Goal: Task Accomplishment & Management: Use online tool/utility

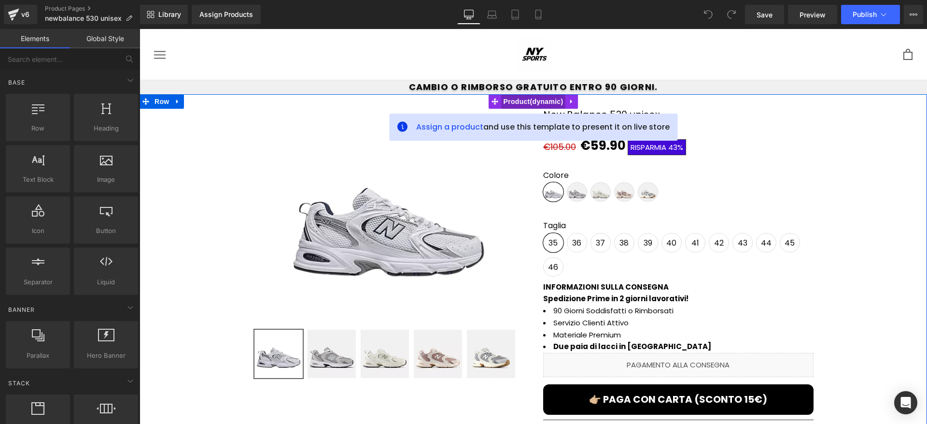
click at [509, 100] on span "Product" at bounding box center [533, 101] width 65 height 14
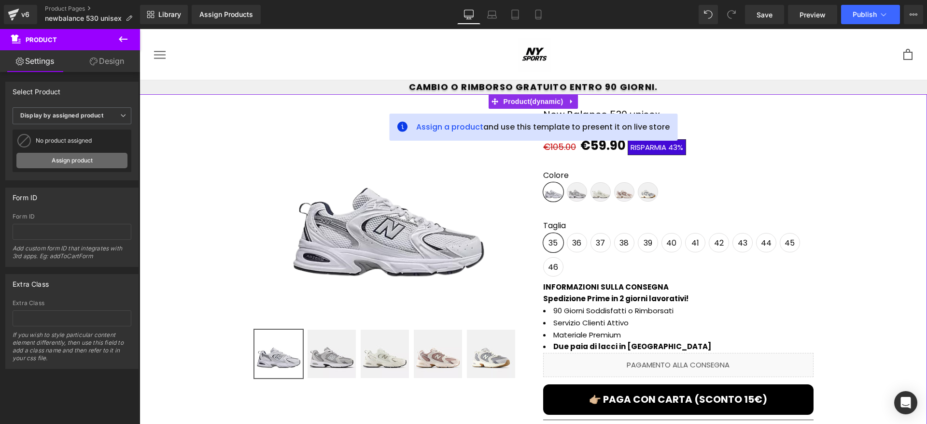
click at [100, 157] on link "Assign product" at bounding box center [71, 160] width 111 height 15
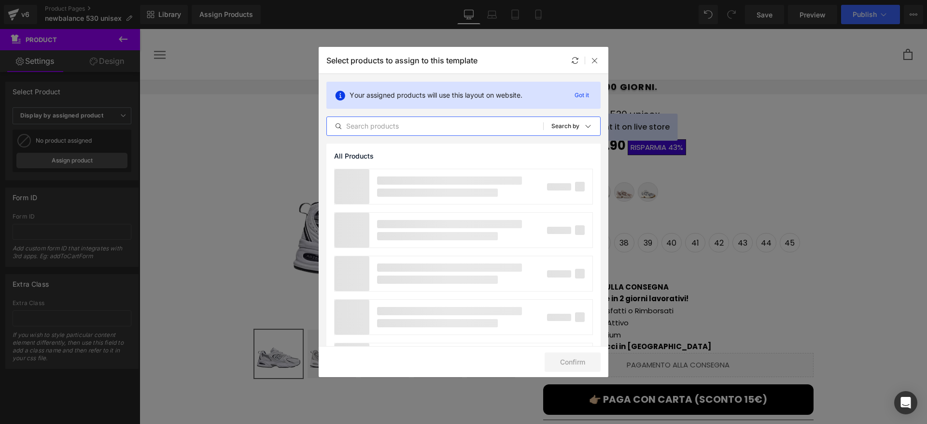
click at [445, 126] on input "text" at bounding box center [435, 126] width 216 height 12
type input "530"
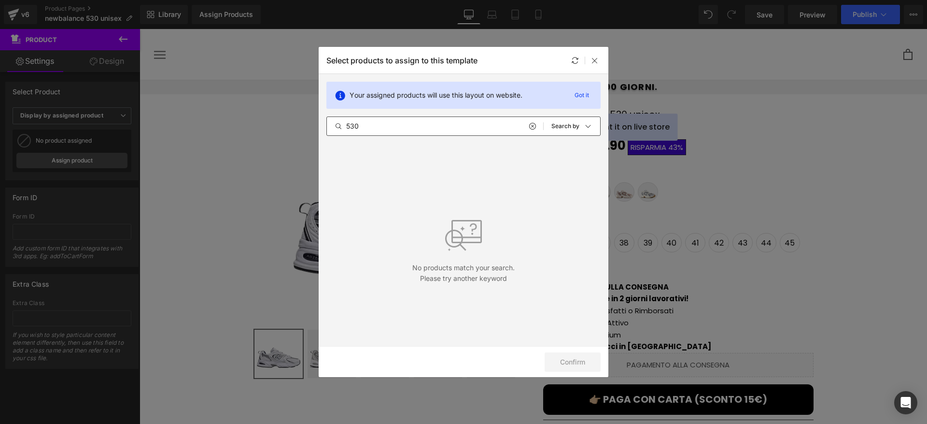
click at [433, 132] on div "530 All Products Shopify Collections Product Templates Shopify Collections Sort…" at bounding box center [464, 125] width 274 height 19
click at [433, 131] on input "530" at bounding box center [435, 126] width 216 height 12
click at [531, 126] on icon at bounding box center [532, 126] width 7 height 8
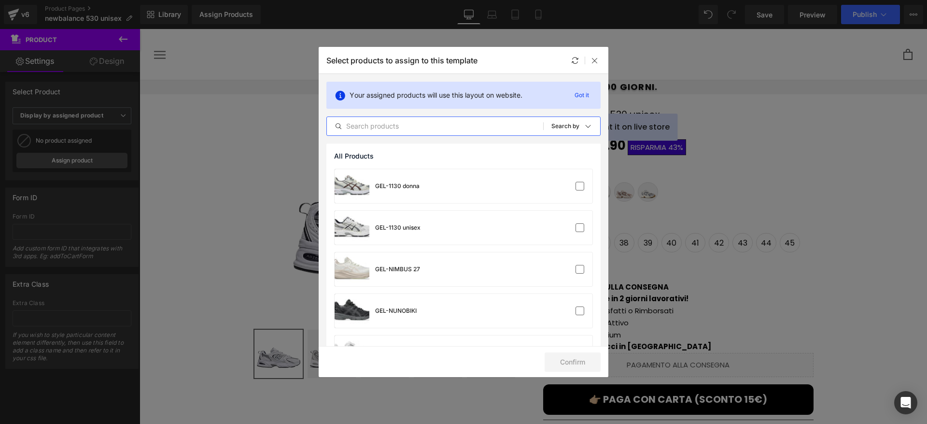
click at [476, 123] on input "text" at bounding box center [435, 126] width 216 height 12
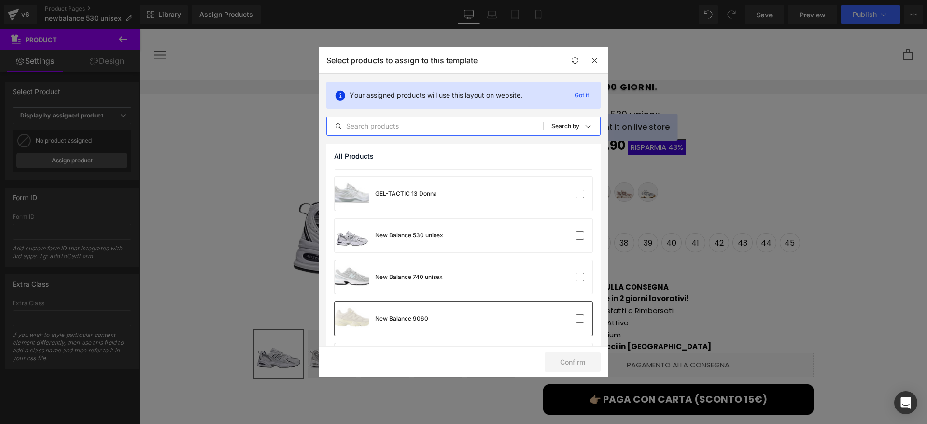
scroll to position [458, 0]
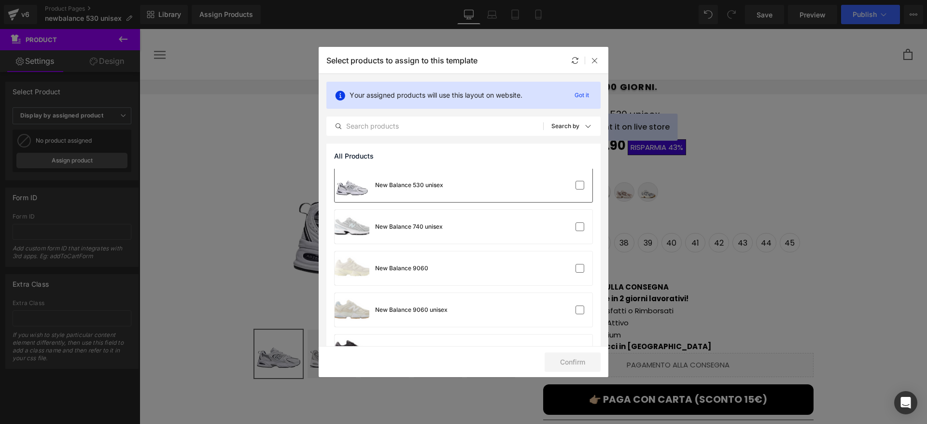
click at [454, 190] on div "New Balance 530 unisex" at bounding box center [464, 185] width 258 height 34
click at [555, 356] on button "Confirm" at bounding box center [573, 361] width 56 height 19
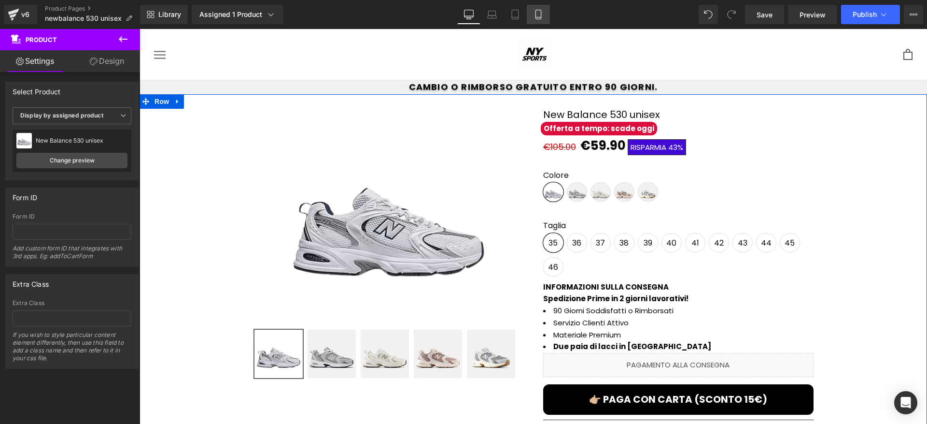
click at [532, 17] on link "Mobile" at bounding box center [538, 14] width 23 height 19
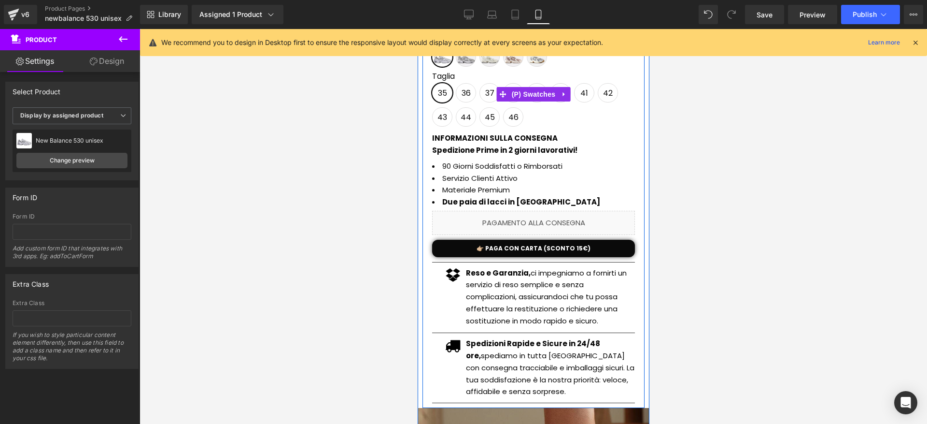
scroll to position [342, 0]
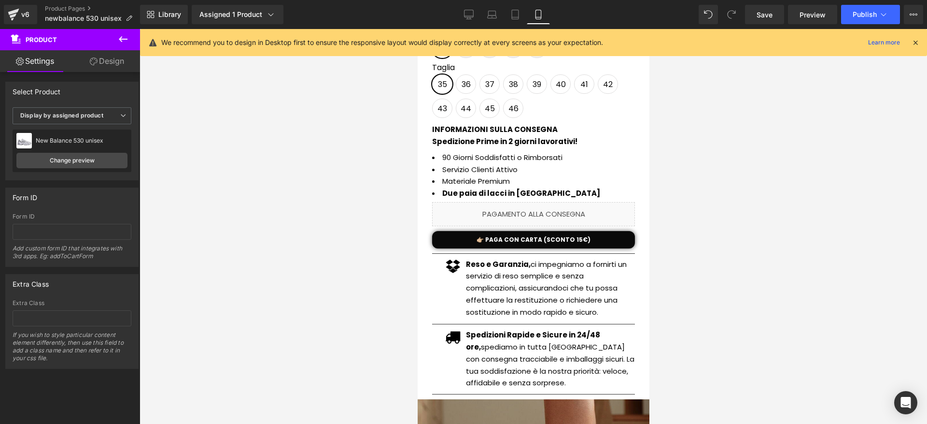
click at [854, 24] on div "Library Assigned 1 Product Product Preview New Balance 530 unisex Manage assign…" at bounding box center [533, 14] width 787 height 29
click at [848, 21] on button "Publish" at bounding box center [870, 14] width 59 height 19
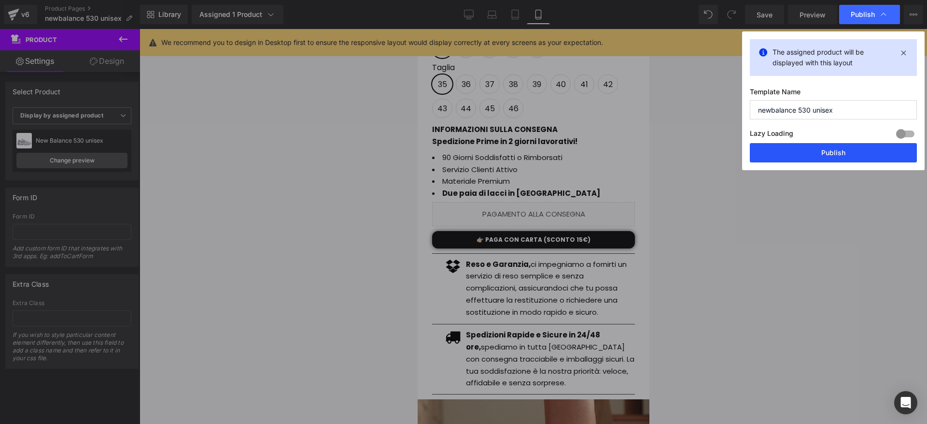
click at [822, 156] on button "Publish" at bounding box center [833, 152] width 167 height 19
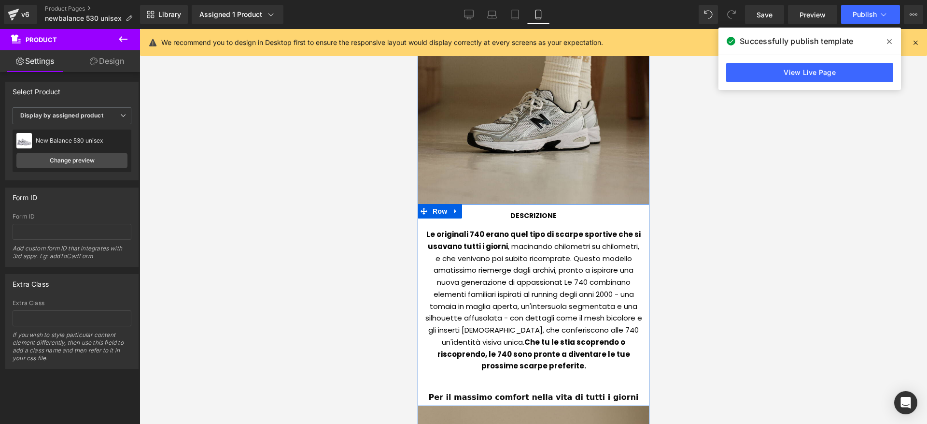
scroll to position [810, 0]
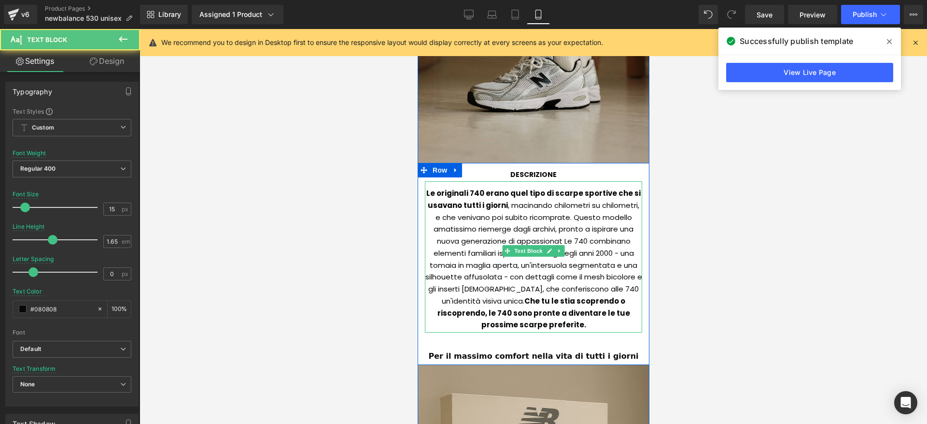
click at [522, 218] on div "Le originali 740 erano quel tipo di scarpe sportive che si usavano tutti i gior…" at bounding box center [533, 256] width 217 height 151
paste div
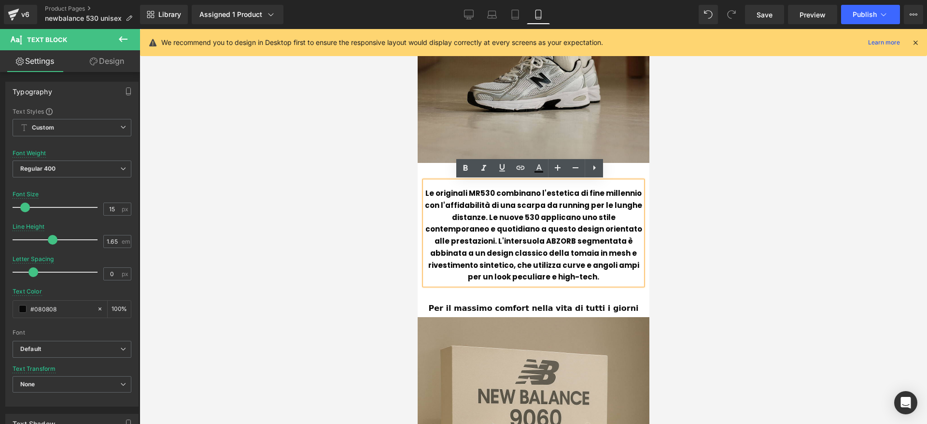
click at [505, 227] on b "Le originali MR530 combinano l'estetica di fine millennio con l'affidabilità di…" at bounding box center [533, 235] width 217 height 94
click at [473, 203] on b "Le originali MR530 combinano l'estetica di fine millennio con l'affidabilità di…" at bounding box center [533, 235] width 217 height 94
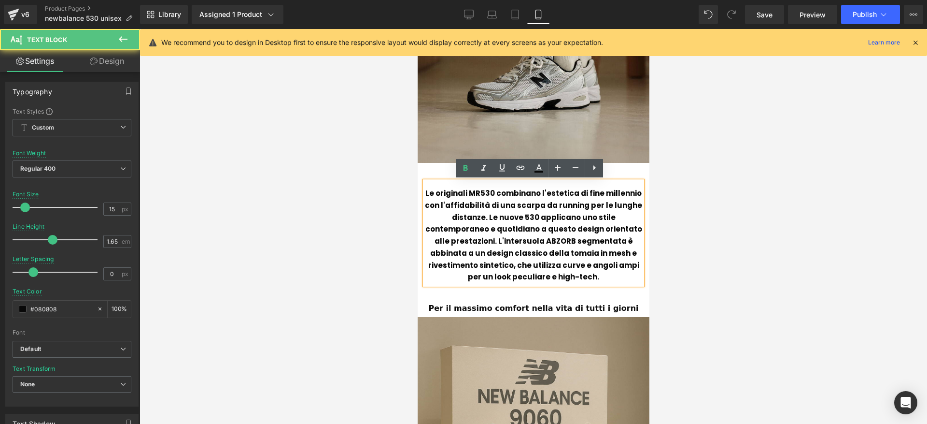
click at [473, 203] on b "Le originali MR530 combinano l'estetica di fine millennio con l'affidabilità di…" at bounding box center [533, 235] width 217 height 94
click at [464, 172] on icon at bounding box center [466, 168] width 12 height 12
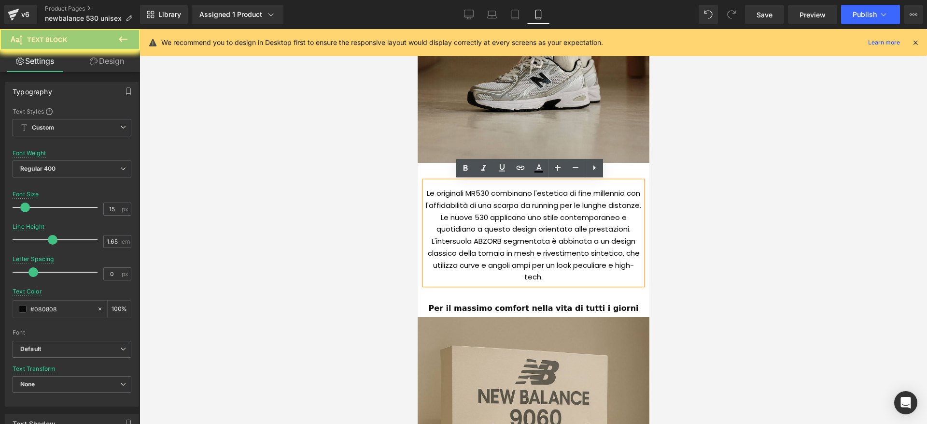
click at [370, 136] on div at bounding box center [534, 226] width 788 height 395
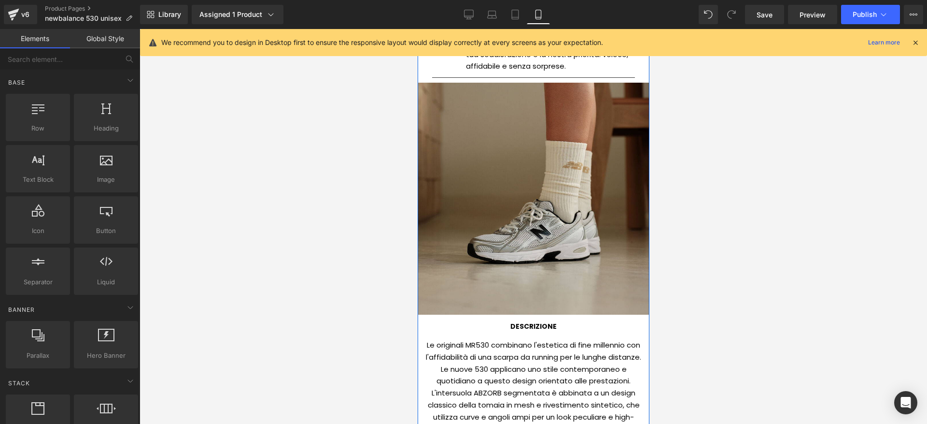
scroll to position [658, 0]
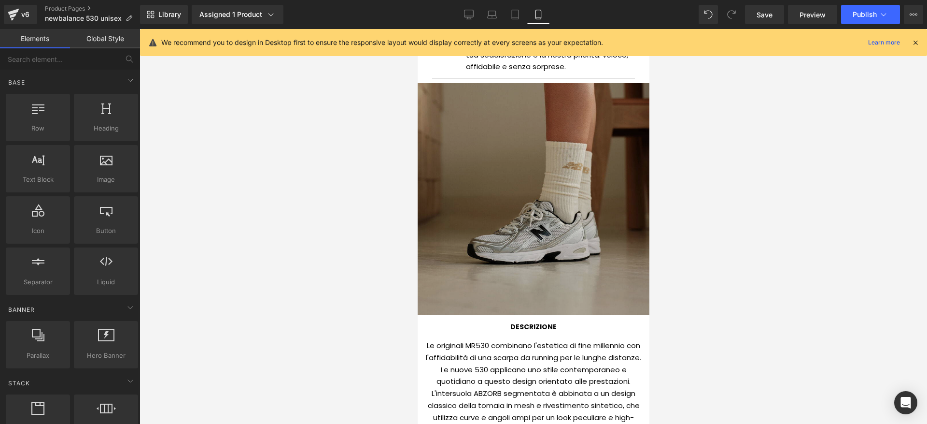
click at [536, 240] on img at bounding box center [533, 199] width 232 height 232
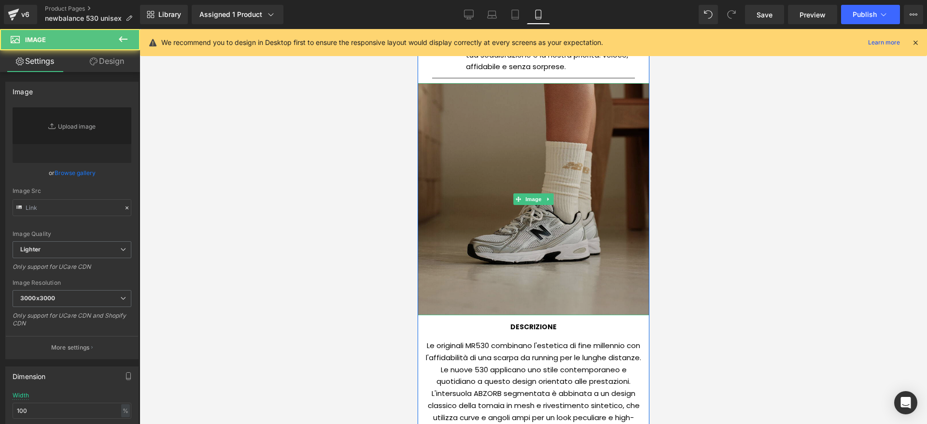
type input "https://ucarecdn.com/87cbf721-dcae-4e01-b1b3-ee639df82d79/-/format/auto/-/previ…"
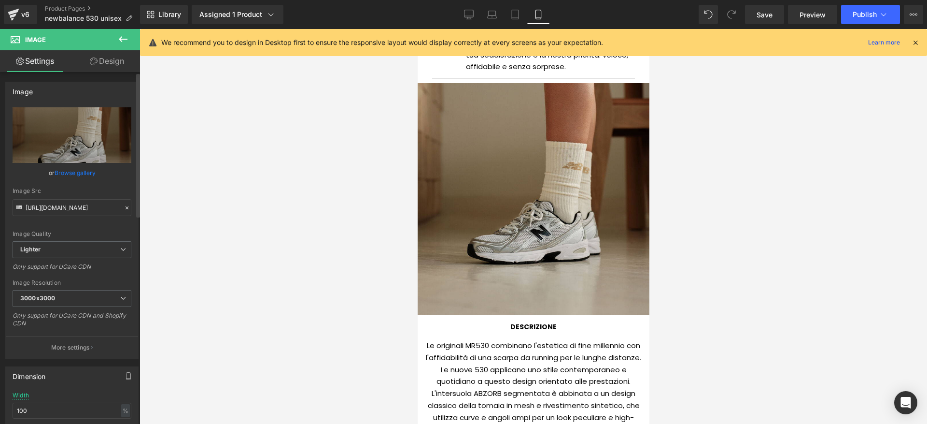
click at [131, 134] on div "https://ucarecdn.com/87cbf721-dcae-4e01-b1b3-ee639df82d79/-/format/auto/-/previ…" at bounding box center [72, 232] width 132 height 251
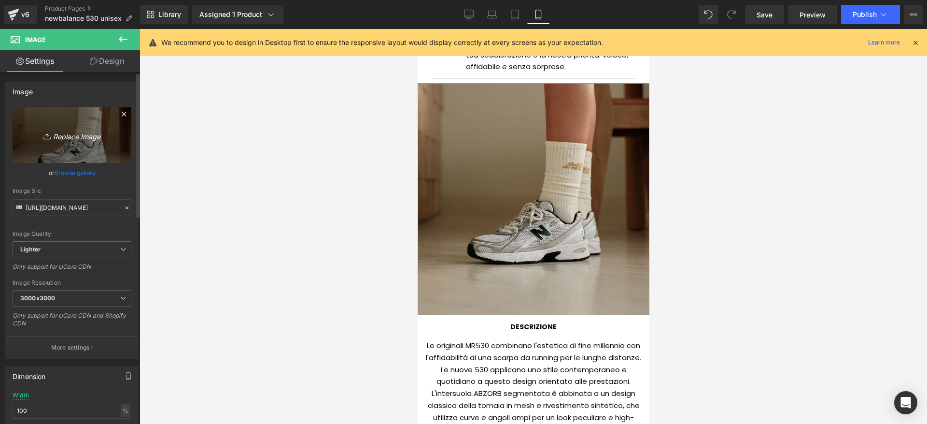
click at [125, 134] on link "Replace Image" at bounding box center [72, 135] width 119 height 56
type input "C:\fakepath\530EMEAS125_Comp_E_Image2.jpg"
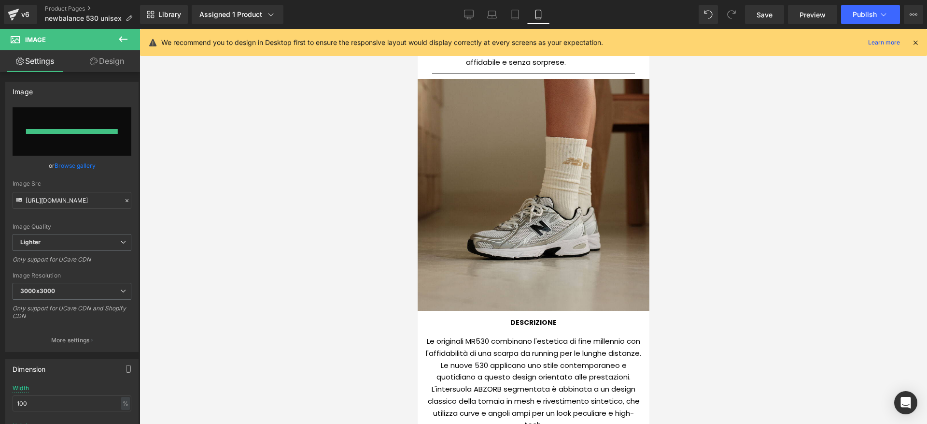
type input "https://ucarecdn.com/e0bbaf9e-786b-405e-accf-98c341206e73/-/format/auto/-/previ…"
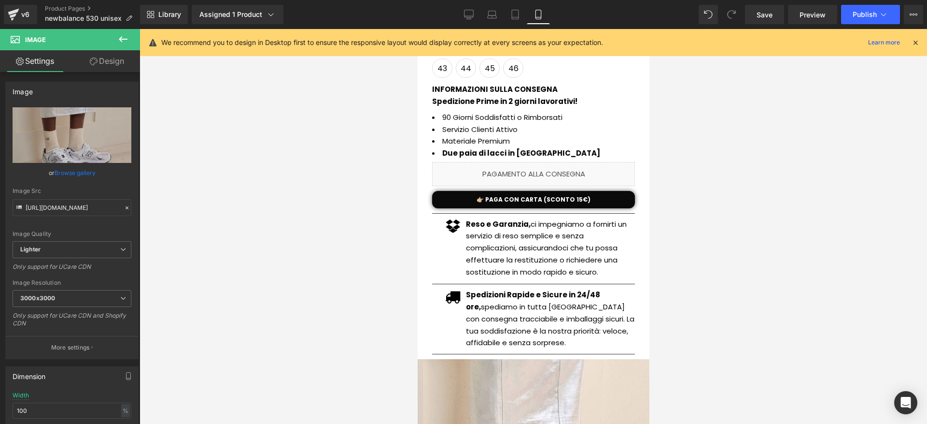
scroll to position [115, 0]
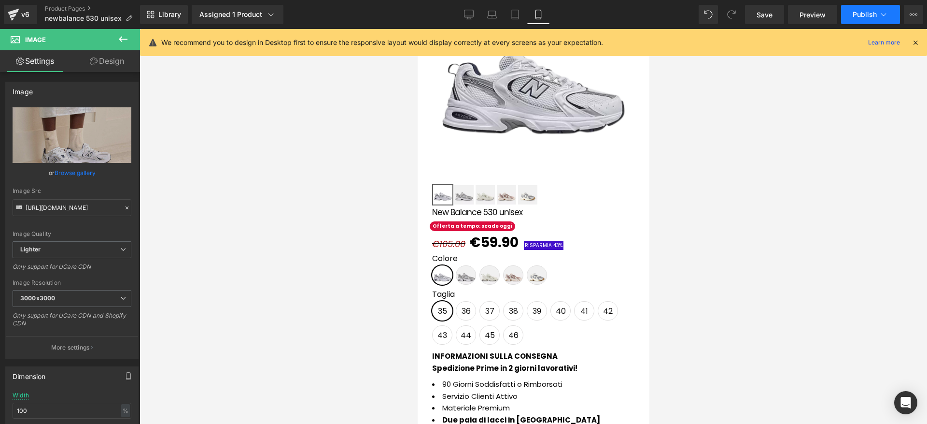
click at [853, 19] on button "Publish" at bounding box center [870, 14] width 59 height 19
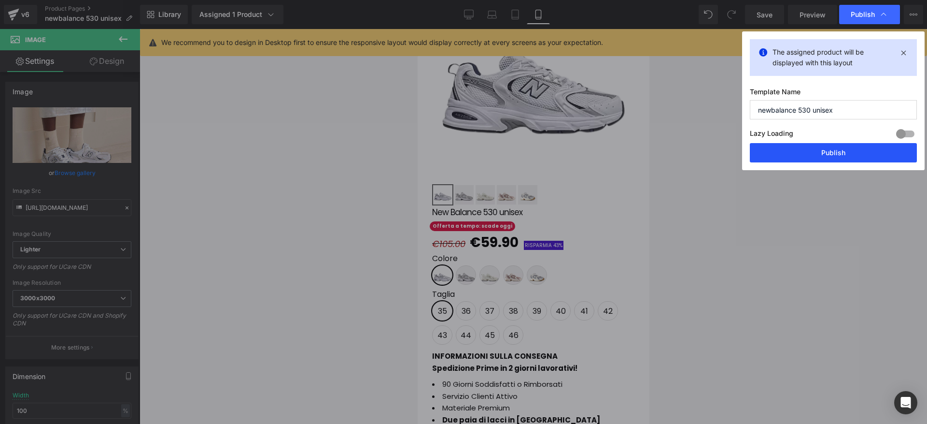
click at [813, 159] on button "Publish" at bounding box center [833, 152] width 167 height 19
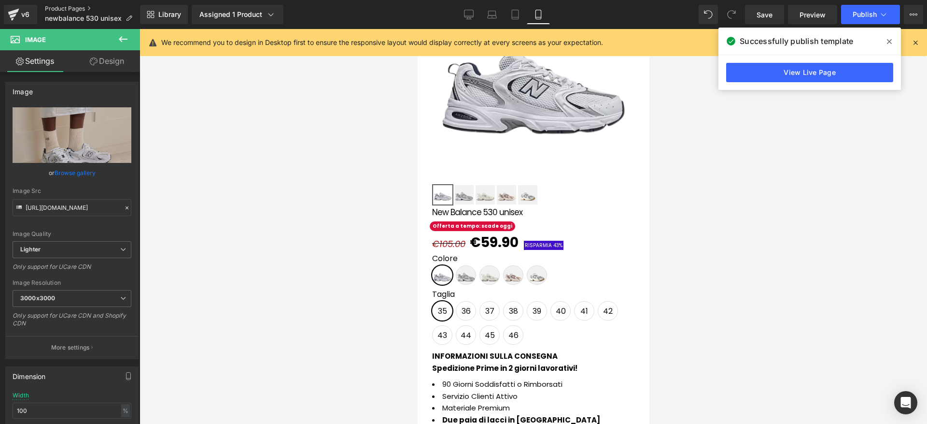
click at [78, 7] on link "Product Pages" at bounding box center [92, 9] width 95 height 8
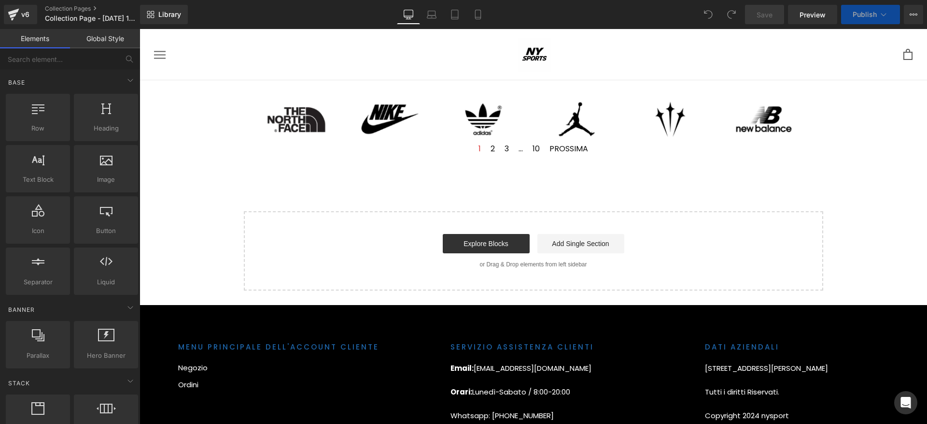
click at [877, 17] on button "Publish" at bounding box center [870, 14] width 59 height 19
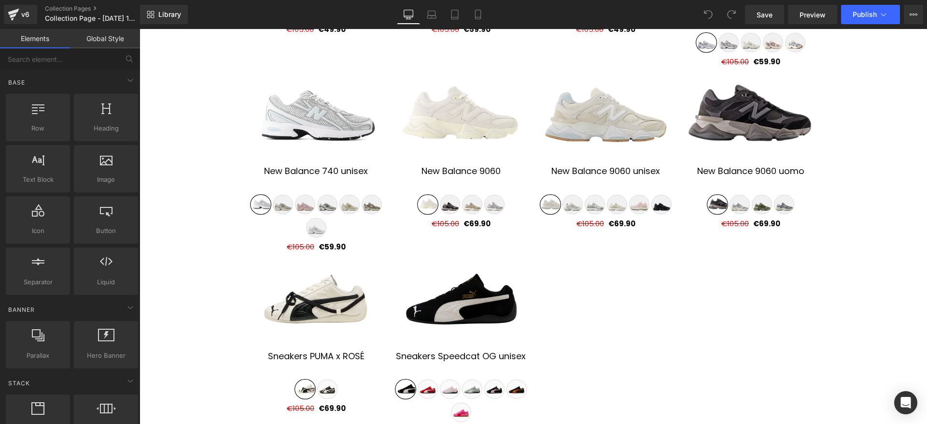
scroll to position [641, 0]
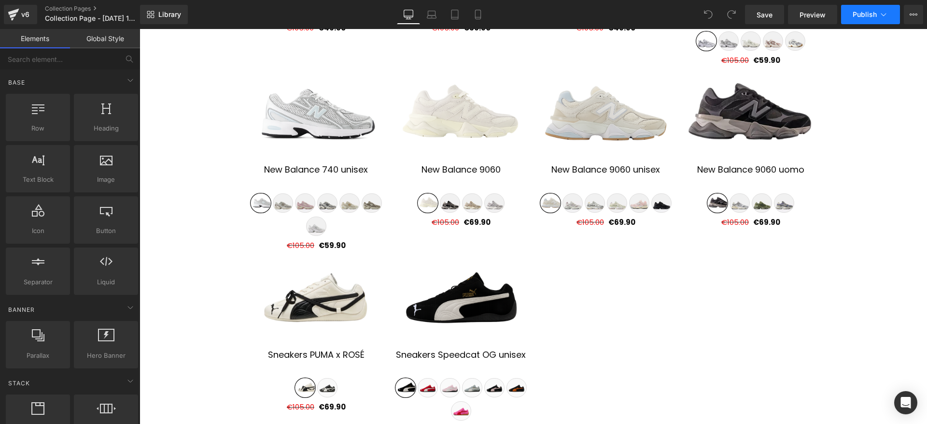
click at [870, 14] on span "Publish" at bounding box center [865, 15] width 24 height 8
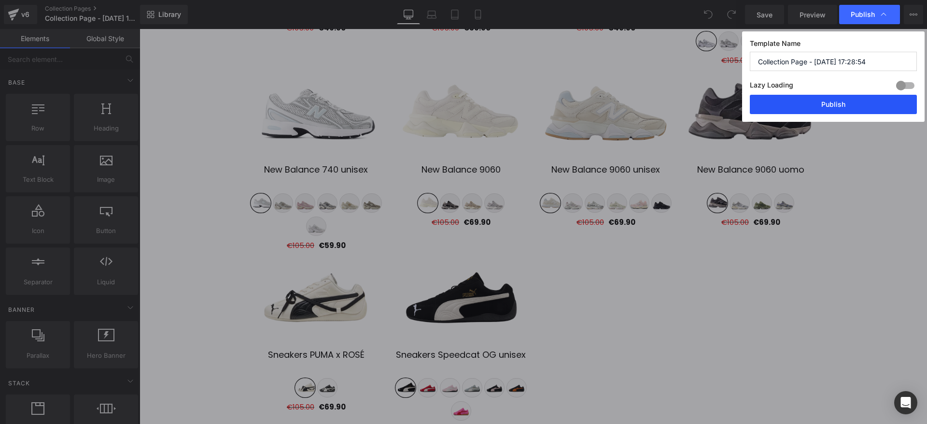
click at [849, 113] on button "Publish" at bounding box center [833, 104] width 167 height 19
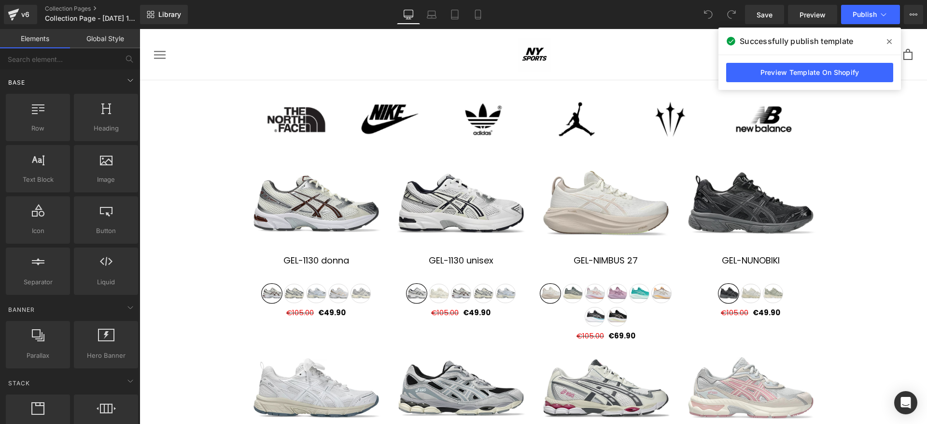
scroll to position [2, 0]
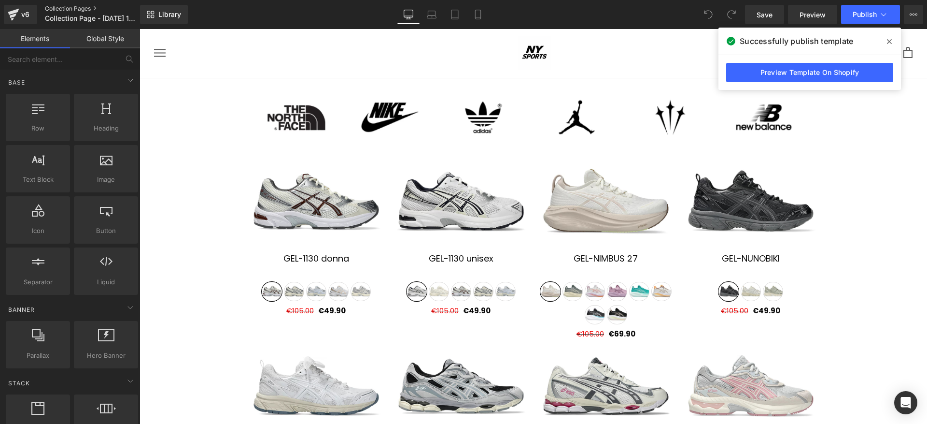
click at [69, 7] on link "Collection Pages" at bounding box center [100, 9] width 111 height 8
